Goal: Navigation & Orientation: Understand site structure

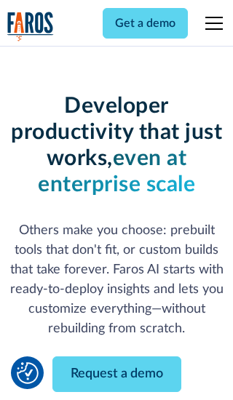
scroll to position [175, 0]
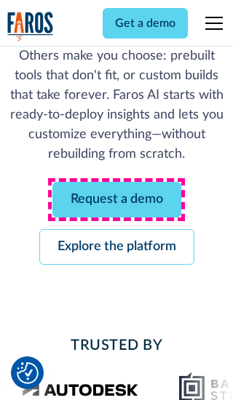
click at [116, 199] on link "Request a demo" at bounding box center [116, 200] width 129 height 36
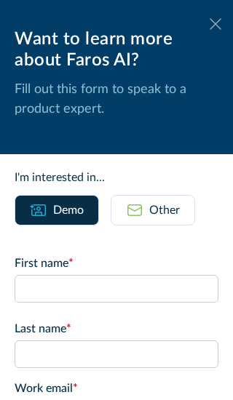
click at [215, 24] on icon at bounding box center [215, 23] width 12 height 11
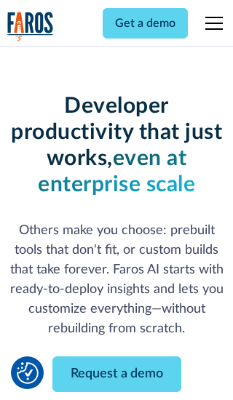
scroll to position [222, 0]
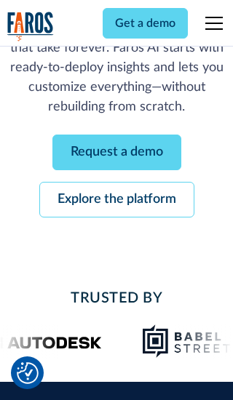
click at [116, 199] on link "Explore the platform" at bounding box center [116, 200] width 155 height 36
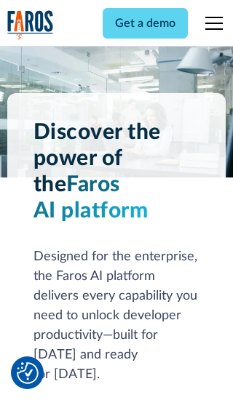
scroll to position [10926, 0]
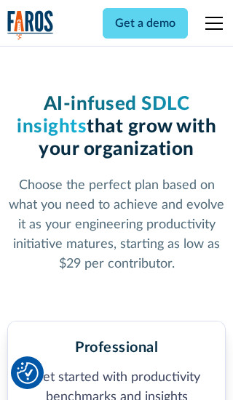
scroll to position [2254, 0]
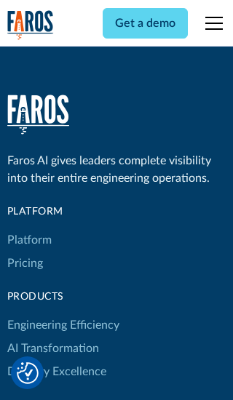
click at [28, 228] on link "Platform" at bounding box center [29, 239] width 44 height 23
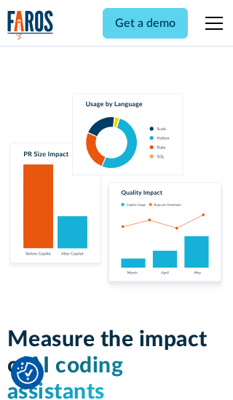
scroll to position [8992, 0]
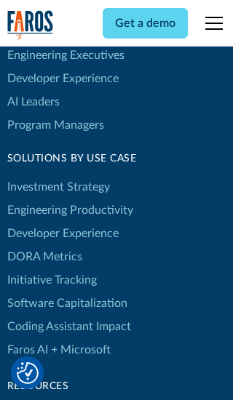
click at [44, 245] on link "DORA Metrics" at bounding box center [44, 256] width 75 height 23
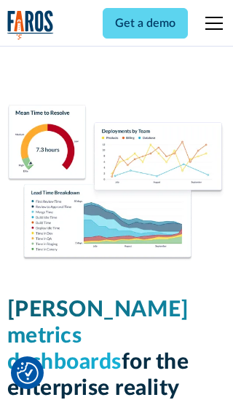
scroll to position [6369, 0]
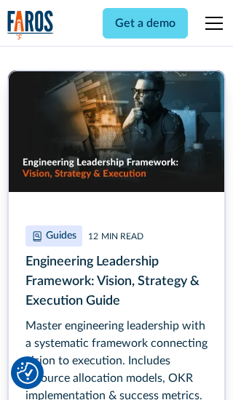
scroll to position [6579, 0]
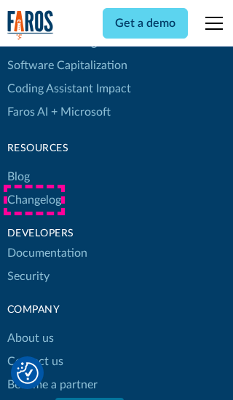
click at [33, 200] on link "Changelog" at bounding box center [34, 199] width 54 height 23
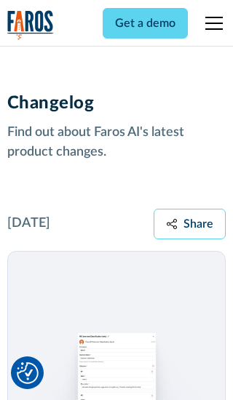
scroll to position [17570, 0]
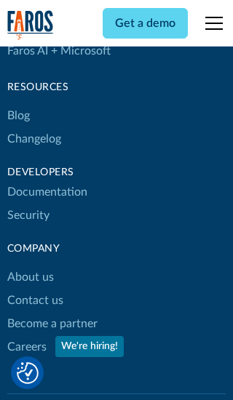
click at [30, 266] on link "About us" at bounding box center [30, 277] width 47 height 23
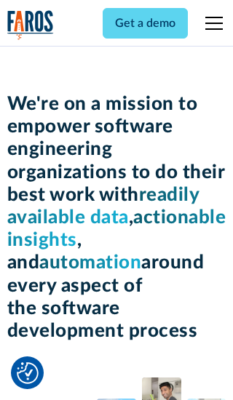
scroll to position [5016, 0]
